Goal: Task Accomplishment & Management: Use online tool/utility

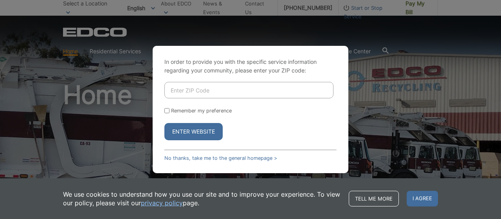
click at [173, 85] on input "Enter ZIP Code" at bounding box center [248, 90] width 169 height 16
type input "91977"
click at [166, 108] on input "Remember my preference" at bounding box center [166, 110] width 5 height 5
checkbox input "true"
click at [191, 130] on button "Enter Website" at bounding box center [193, 131] width 58 height 17
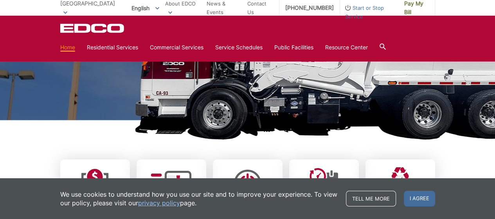
scroll to position [261, 0]
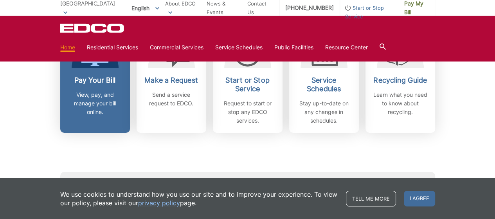
click at [94, 103] on p "View, pay, and manage your bill online." at bounding box center [95, 103] width 58 height 26
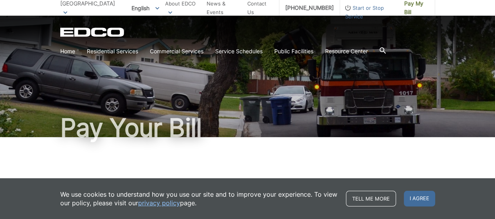
scroll to position [130, 0]
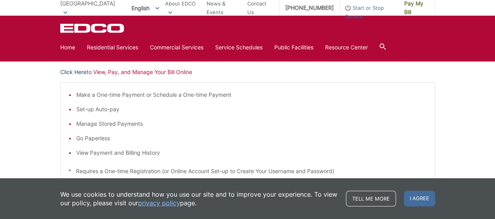
click at [63, 70] on link "Click Here" at bounding box center [73, 72] width 26 height 9
click at [418, 202] on span "I agree" at bounding box center [419, 199] width 31 height 16
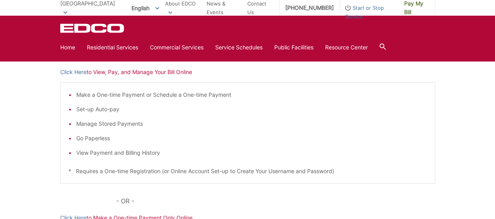
scroll to position [0, 0]
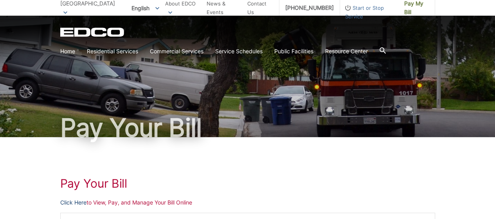
click at [65, 201] on link "Click Here" at bounding box center [73, 202] width 26 height 9
